Goal: Transaction & Acquisition: Purchase product/service

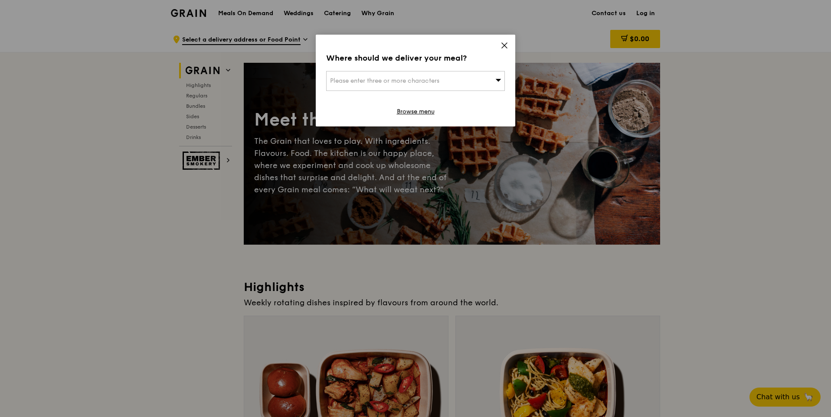
click at [370, 79] on span "Please enter three or more characters" at bounding box center [384, 80] width 109 height 7
type input "821310"
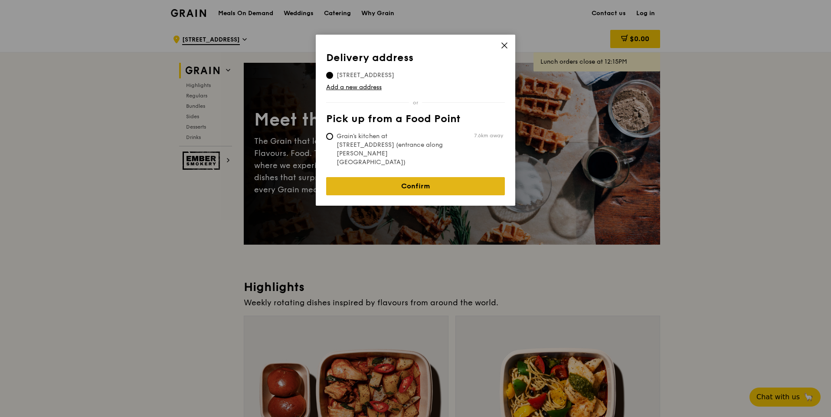
click at [446, 177] on link "Confirm" at bounding box center [415, 186] width 179 height 18
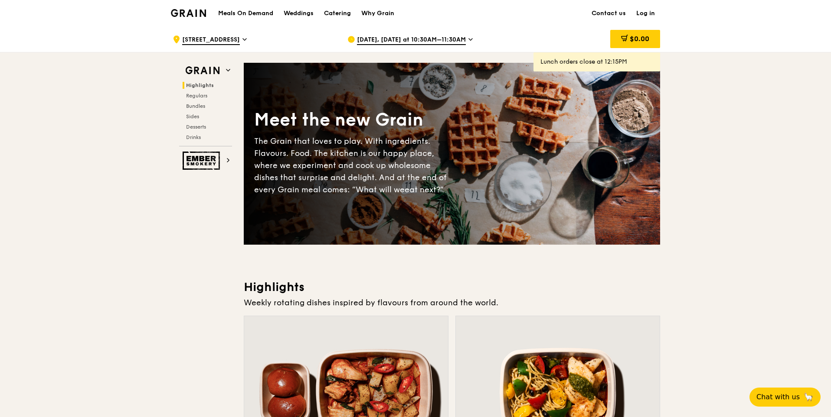
click at [264, 19] on div "Meals On Demand Weddings Catering Why Grain" at bounding box center [306, 13] width 186 height 26
click at [264, 12] on h1 "Meals On Demand" at bounding box center [245, 13] width 55 height 9
click at [249, 13] on h1 "Meals On Demand" at bounding box center [245, 13] width 55 height 9
click at [339, 9] on div "Catering" at bounding box center [337, 13] width 27 height 26
click at [261, 12] on h1 "Meals On Demand" at bounding box center [245, 13] width 55 height 9
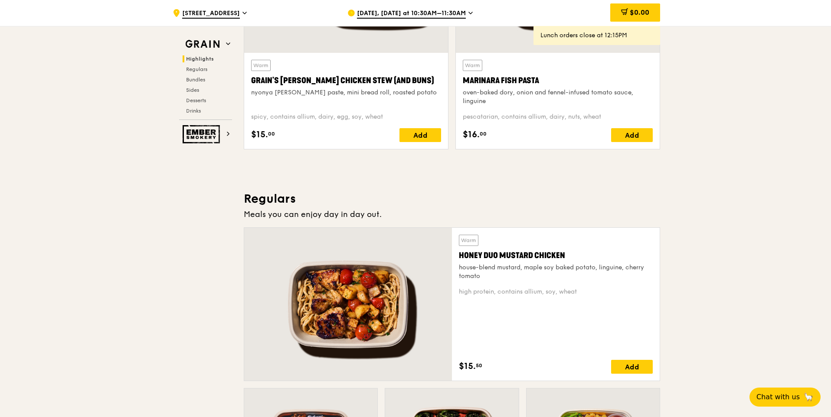
scroll to position [434, 0]
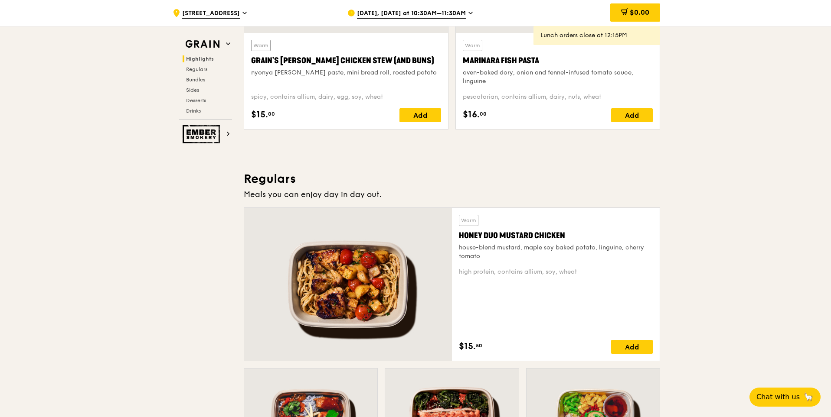
click at [586, 291] on div "Warm Honey Duo Mustard Chicken house-blend mustard, maple soy baked potato, lin…" at bounding box center [556, 284] width 194 height 139
click at [557, 241] on div "Honey Duo Mustard Chicken" at bounding box center [556, 236] width 194 height 12
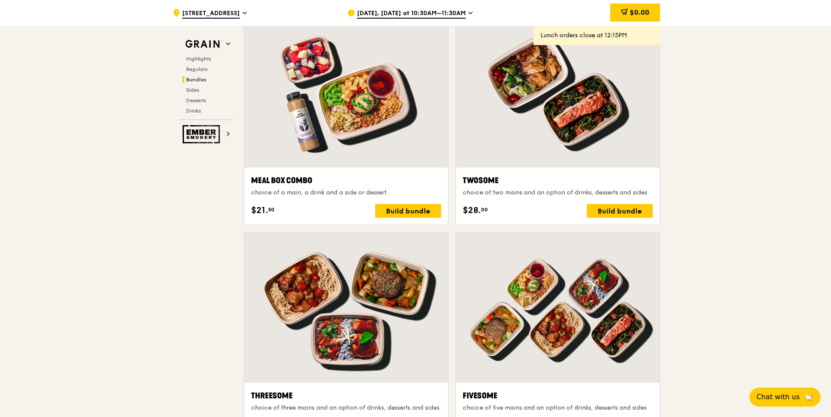
scroll to position [1431, 0]
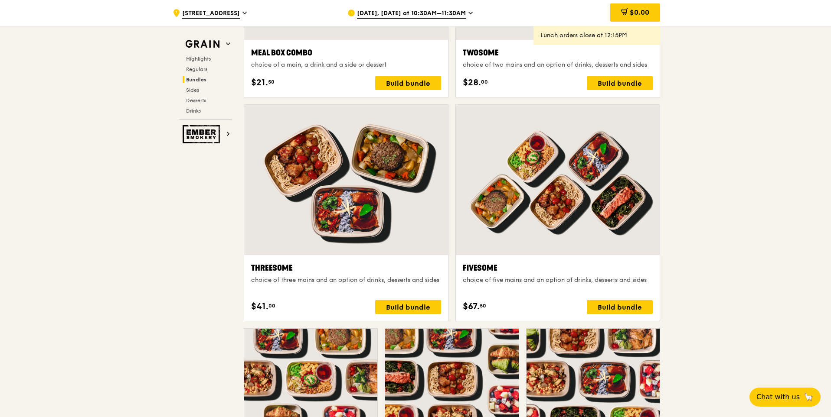
click at [464, 8] on div "[DATE], [DATE] at 10:30AM–11:30AM" at bounding box center [427, 13] width 161 height 26
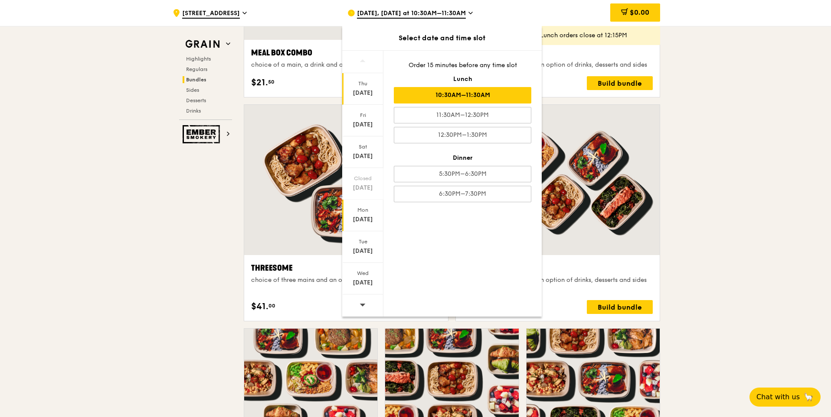
click at [356, 212] on div "Mon" at bounding box center [362, 210] width 39 height 7
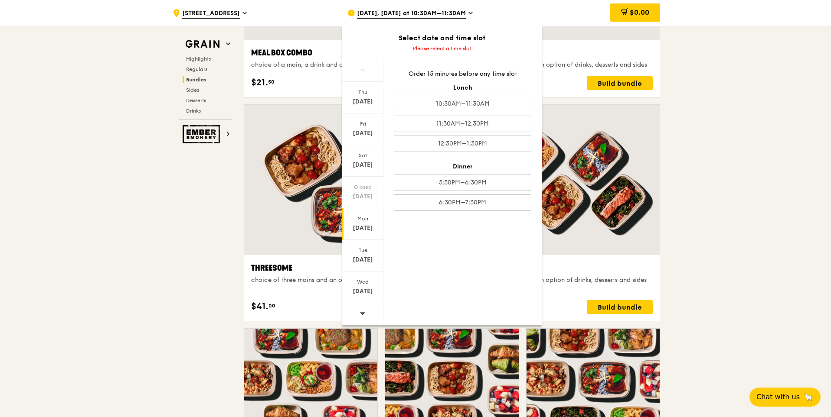
click at [373, 225] on div "[DATE]" at bounding box center [362, 228] width 39 height 9
click at [443, 200] on div "6:30PM–7:30PM" at bounding box center [462, 203] width 137 height 16
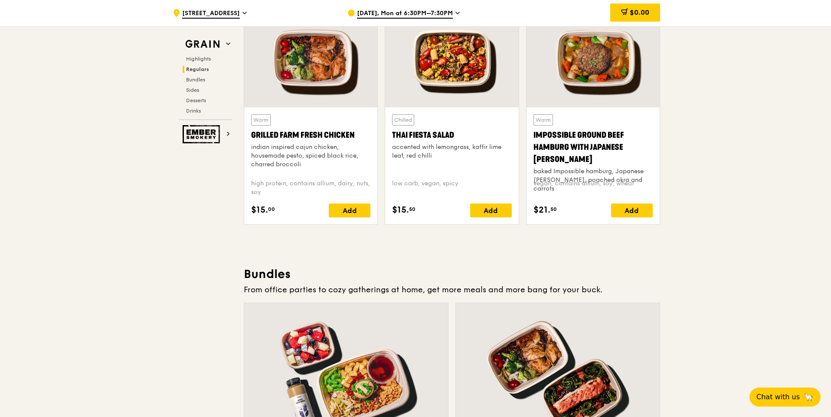
scroll to position [997, 0]
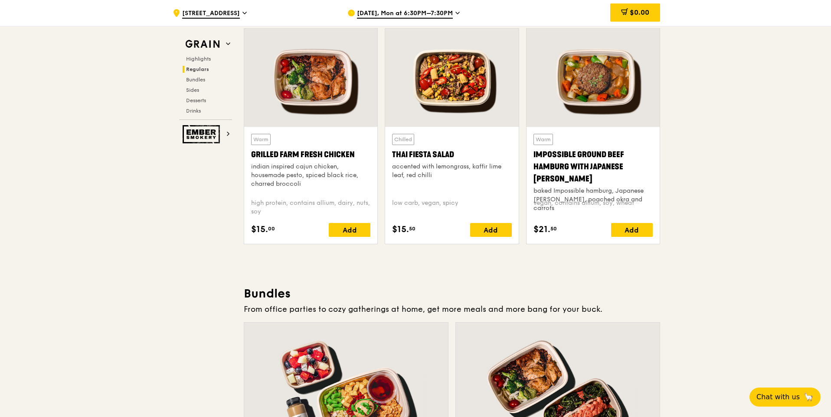
click at [319, 95] on div at bounding box center [310, 78] width 133 height 98
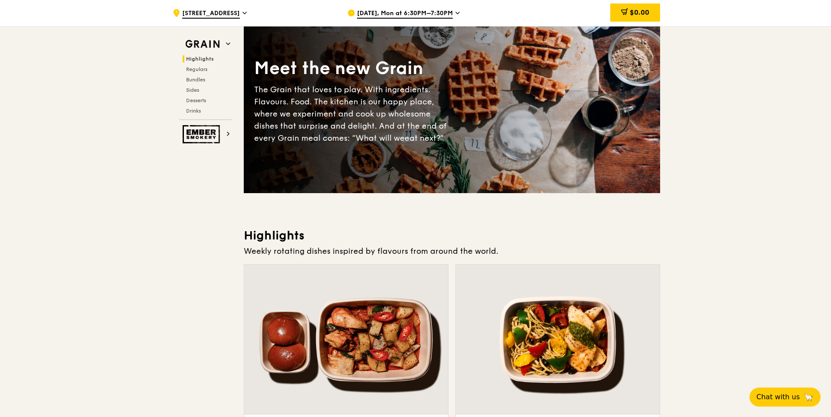
scroll to position [130, 0]
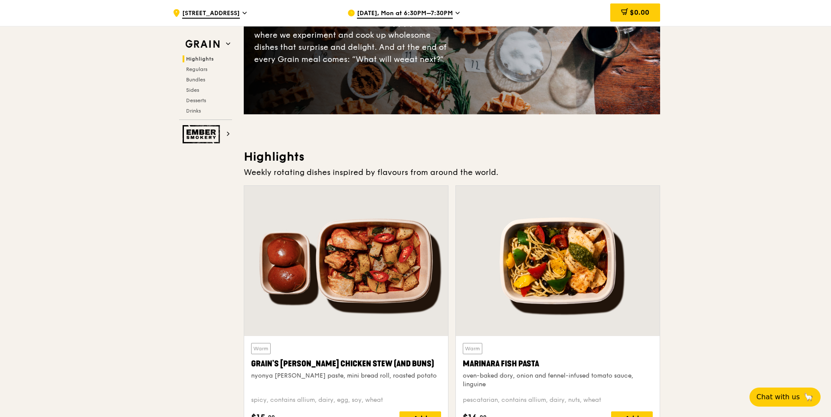
click at [547, 295] on div at bounding box center [558, 261] width 204 height 150
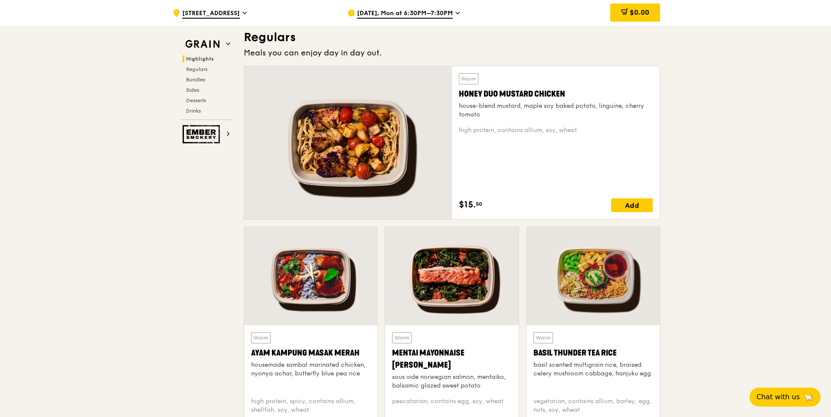
scroll to position [607, 0]
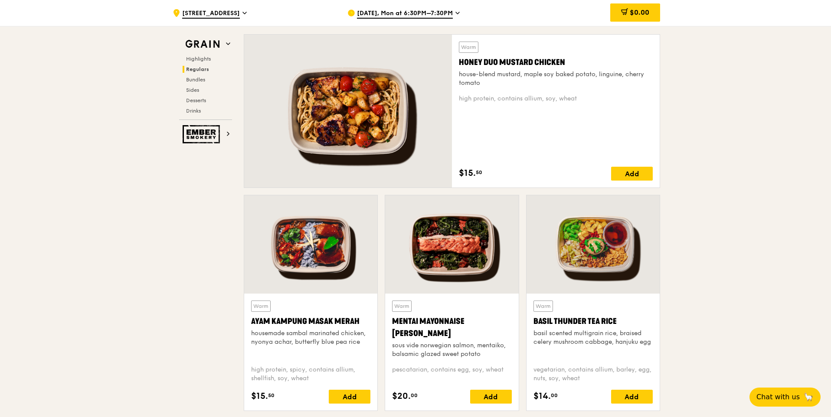
click at [475, 252] on div at bounding box center [451, 245] width 133 height 98
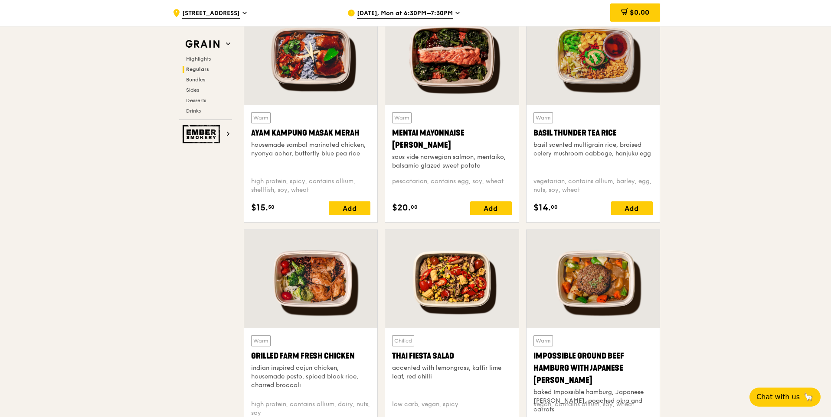
scroll to position [780, 0]
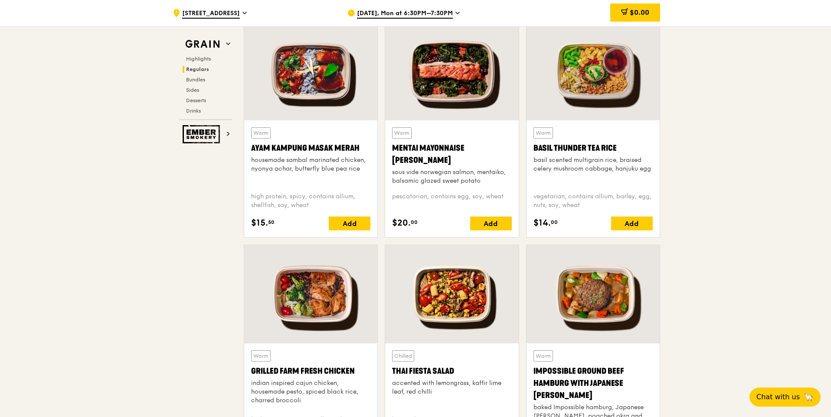
click at [295, 84] on div at bounding box center [310, 71] width 133 height 98
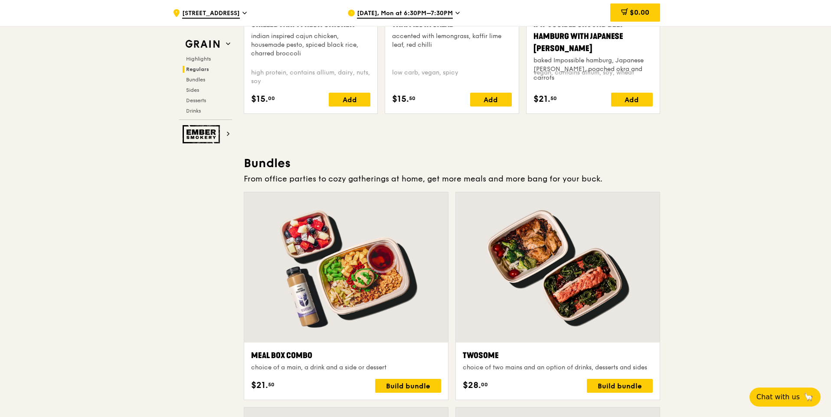
scroll to position [1170, 0]
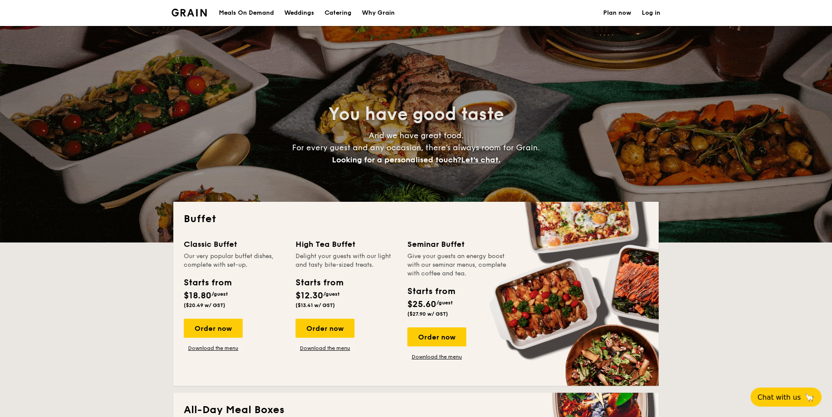
select select
